Goal: Information Seeking & Learning: Learn about a topic

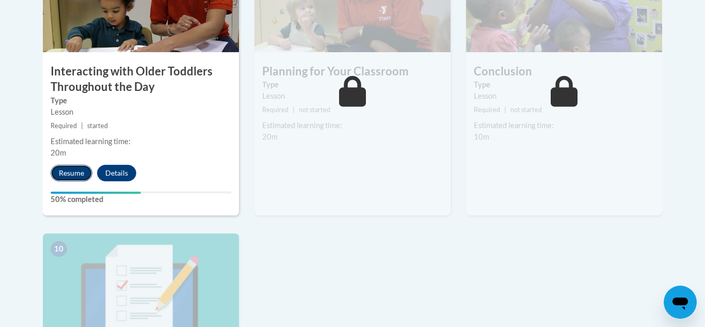
click at [71, 165] on button "Resume" at bounding box center [72, 173] width 42 height 17
